Goal: Browse casually: Explore the website without a specific task or goal

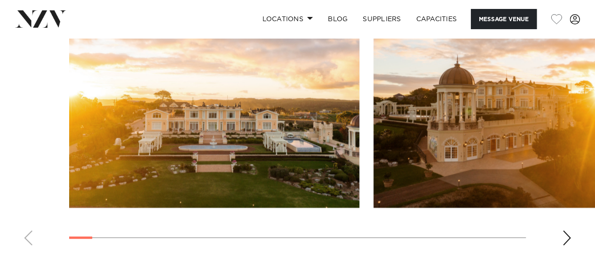
scroll to position [1104, 0]
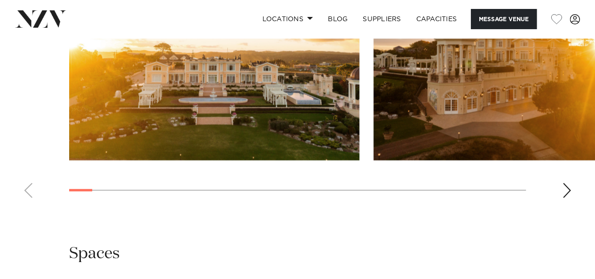
click at [571, 197] on div "Next slide" at bounding box center [566, 190] width 9 height 15
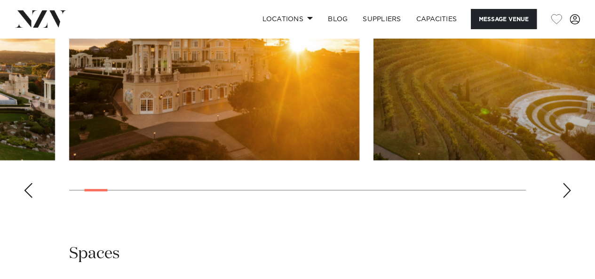
scroll to position [1057, 0]
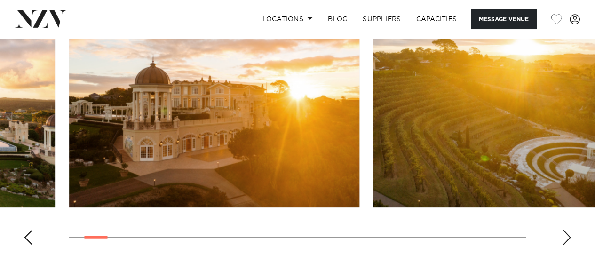
click at [567, 233] on div "Next slide" at bounding box center [566, 237] width 9 height 15
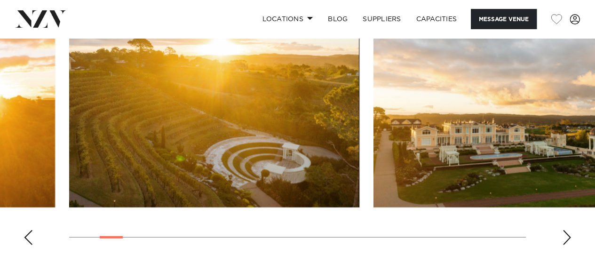
click at [567, 233] on div "Next slide" at bounding box center [566, 237] width 9 height 15
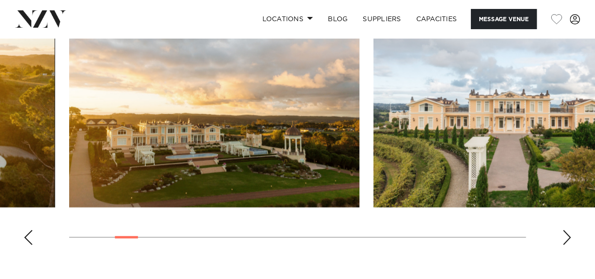
click at [566, 234] on div "Next slide" at bounding box center [566, 237] width 9 height 15
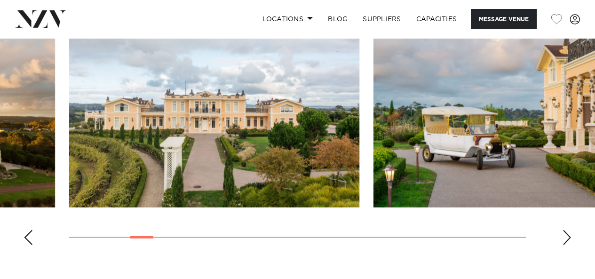
click at [566, 234] on div "Next slide" at bounding box center [566, 237] width 9 height 15
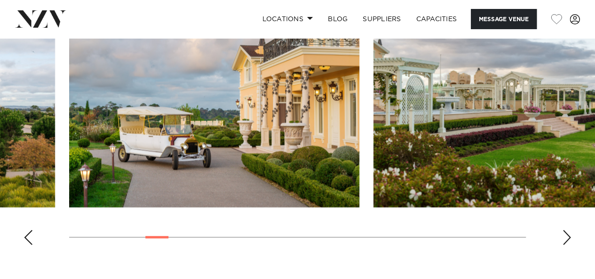
click at [566, 234] on div "Next slide" at bounding box center [566, 237] width 9 height 15
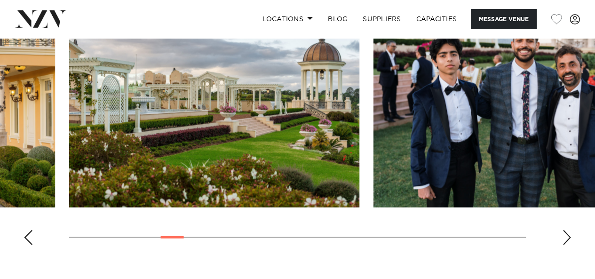
click at [566, 234] on div "Next slide" at bounding box center [566, 237] width 9 height 15
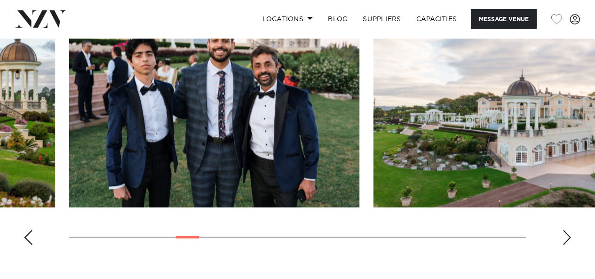
click at [566, 234] on div "Next slide" at bounding box center [566, 237] width 9 height 15
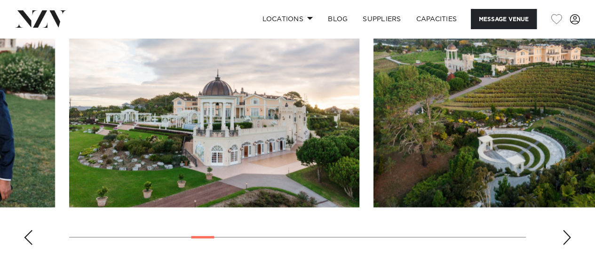
click at [566, 234] on div "Next slide" at bounding box center [566, 237] width 9 height 15
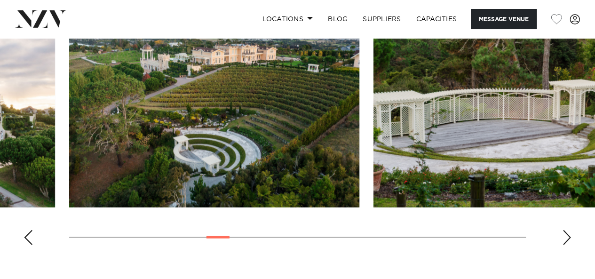
click at [566, 234] on div "Next slide" at bounding box center [566, 237] width 9 height 15
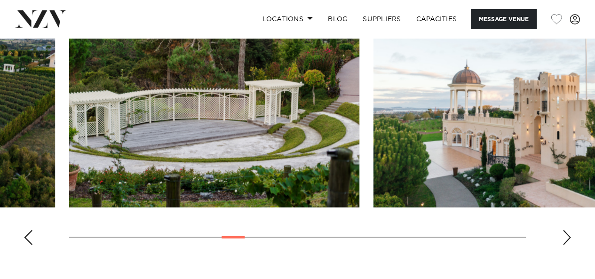
click at [566, 234] on div "Next slide" at bounding box center [566, 237] width 9 height 15
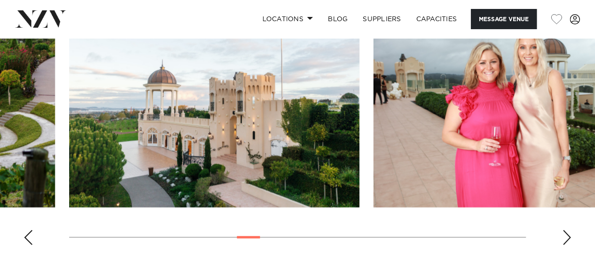
click at [566, 234] on div "Next slide" at bounding box center [566, 237] width 9 height 15
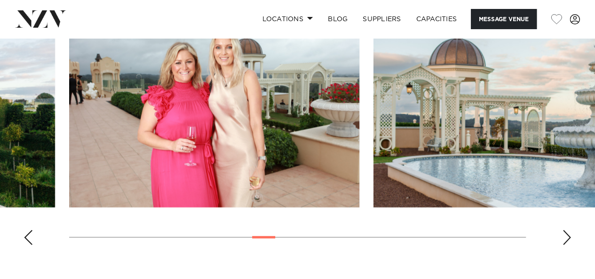
click at [566, 234] on div "Next slide" at bounding box center [566, 237] width 9 height 15
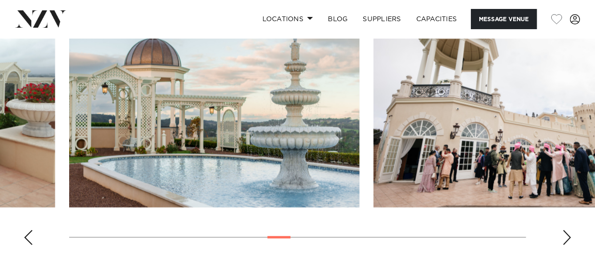
click at [566, 234] on div "Next slide" at bounding box center [566, 237] width 9 height 15
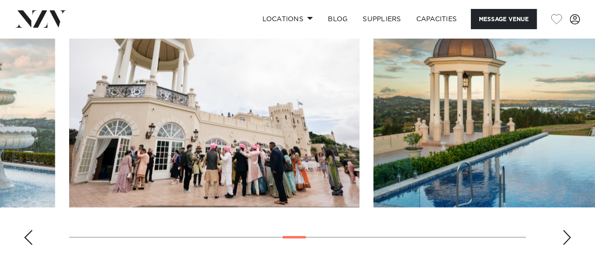
click at [566, 234] on div "Next slide" at bounding box center [566, 237] width 9 height 15
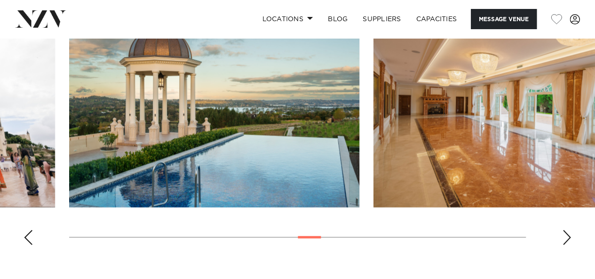
click at [566, 234] on div "Next slide" at bounding box center [566, 237] width 9 height 15
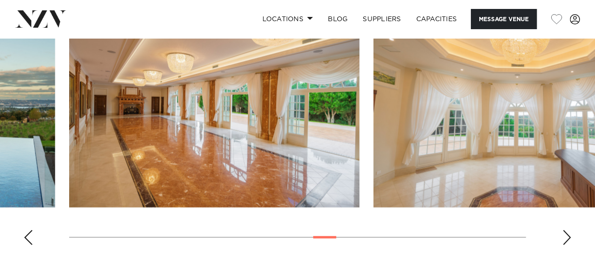
click at [566, 234] on div "Next slide" at bounding box center [566, 237] width 9 height 15
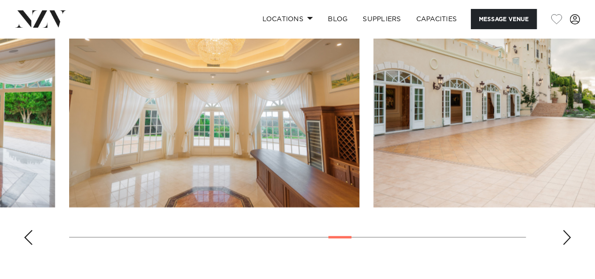
click at [566, 234] on div "Next slide" at bounding box center [566, 237] width 9 height 15
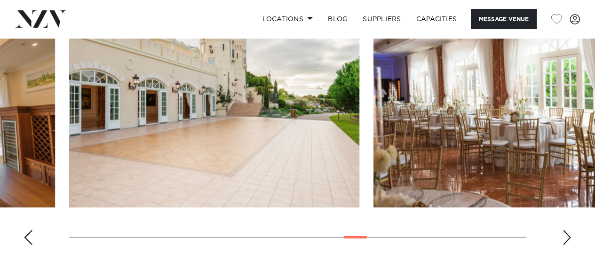
click at [566, 234] on div "Next slide" at bounding box center [566, 237] width 9 height 15
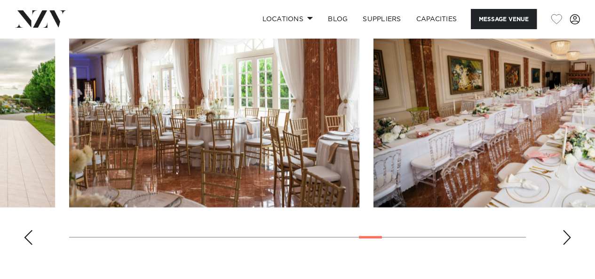
click at [566, 234] on div "Next slide" at bounding box center [566, 237] width 9 height 15
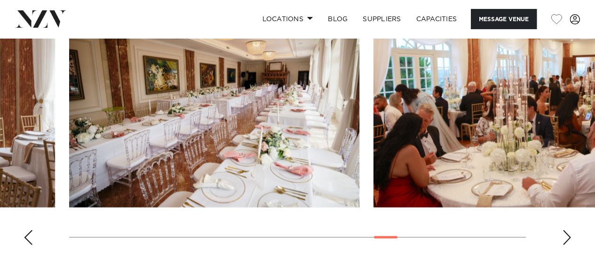
click at [565, 238] on div "Next slide" at bounding box center [566, 237] width 9 height 15
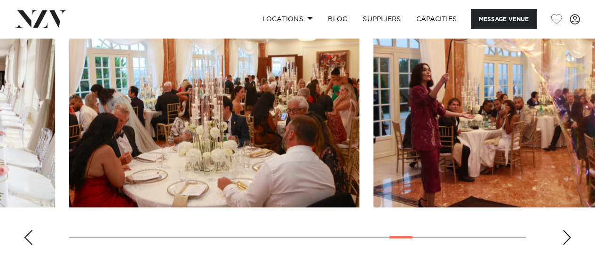
click at [565, 238] on div "Next slide" at bounding box center [566, 237] width 9 height 15
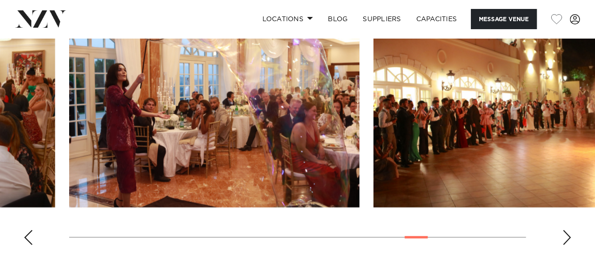
click at [565, 238] on div "Next slide" at bounding box center [566, 237] width 9 height 15
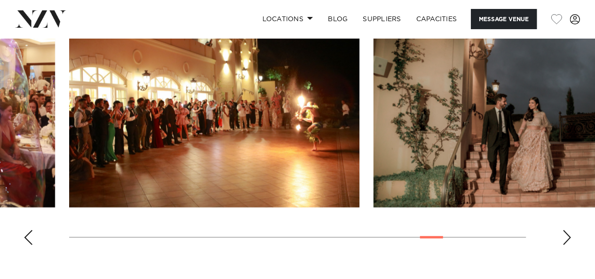
click at [565, 238] on div "Next slide" at bounding box center [566, 237] width 9 height 15
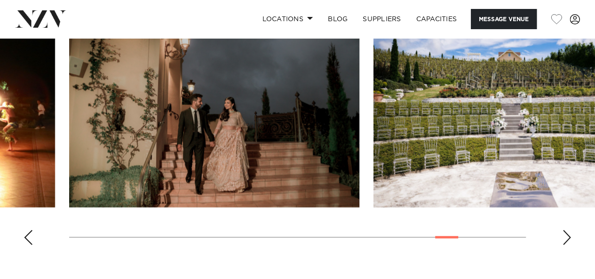
click at [565, 238] on div "Next slide" at bounding box center [566, 237] width 9 height 15
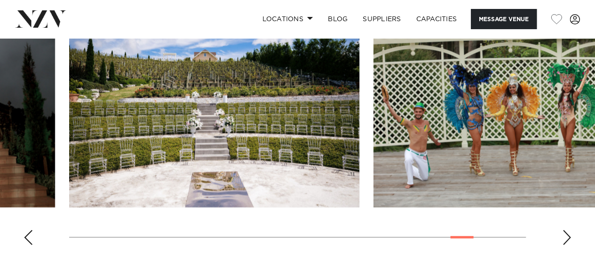
click at [565, 238] on div "Next slide" at bounding box center [566, 237] width 9 height 15
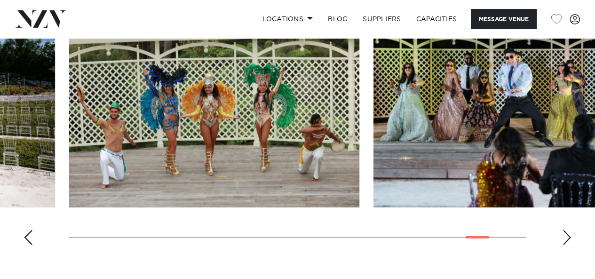
click at [565, 238] on div "Next slide" at bounding box center [566, 237] width 9 height 15
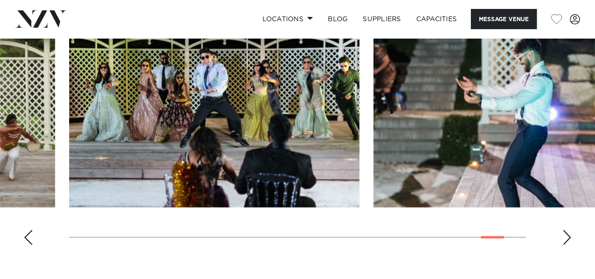
click at [565, 238] on div "Next slide" at bounding box center [566, 237] width 9 height 15
